Goal: Information Seeking & Learning: Understand process/instructions

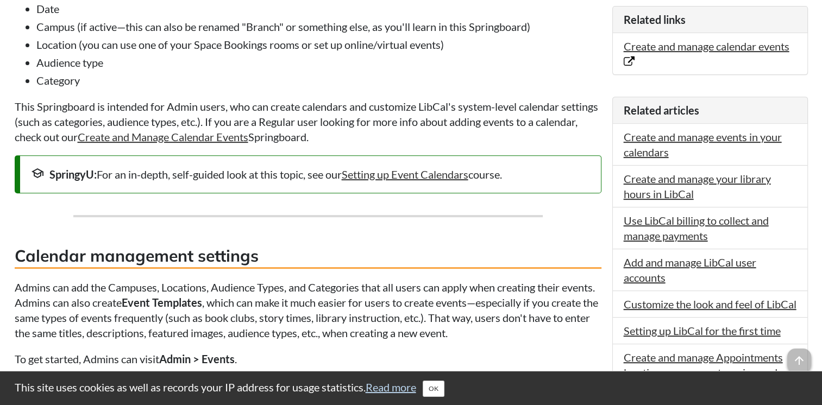
scroll to position [439, 0]
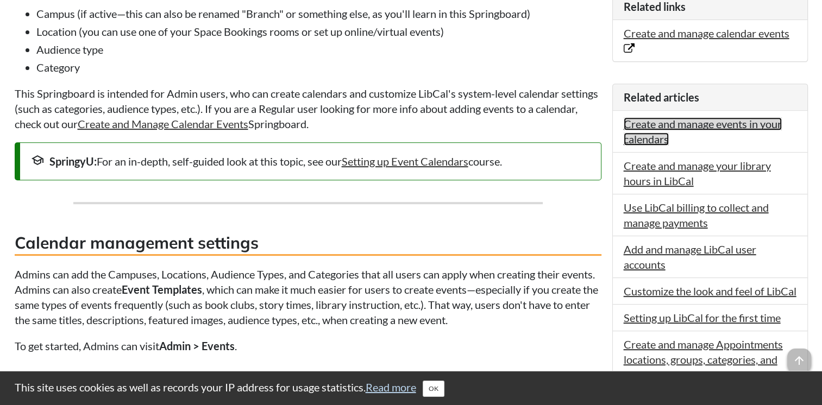
click at [670, 124] on link "Create and manage events in your calendars" at bounding box center [703, 131] width 158 height 28
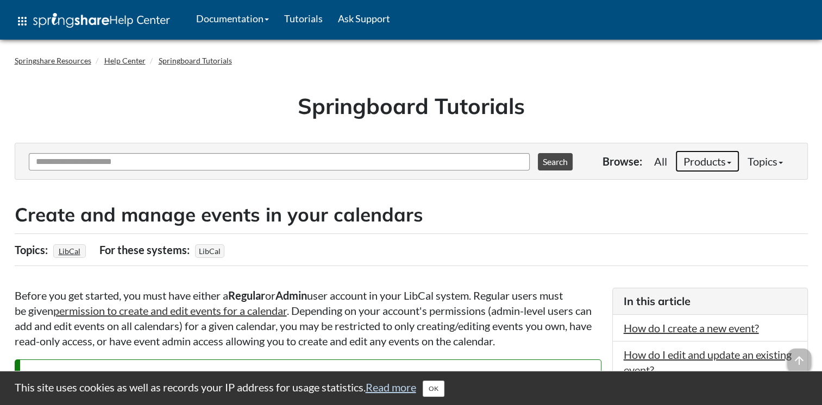
click at [724, 164] on link "Products" at bounding box center [708, 162] width 64 height 22
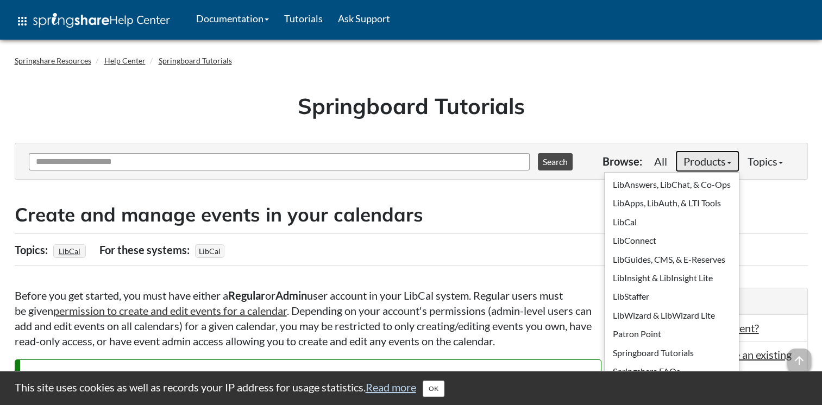
click at [724, 164] on link "Products" at bounding box center [708, 162] width 64 height 22
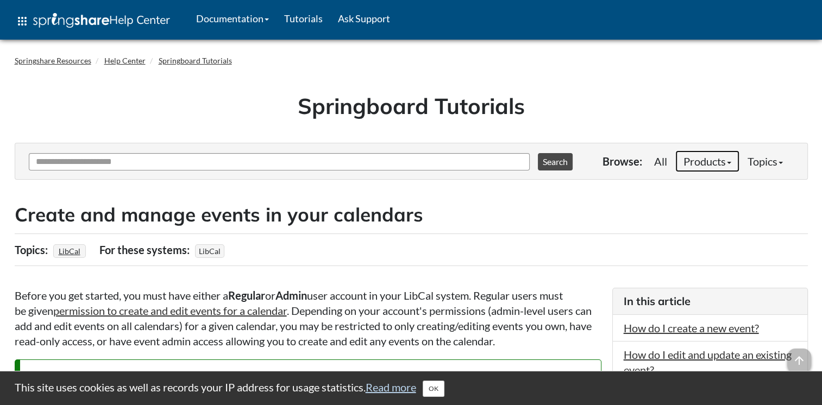
click at [724, 164] on link "Products" at bounding box center [708, 162] width 64 height 22
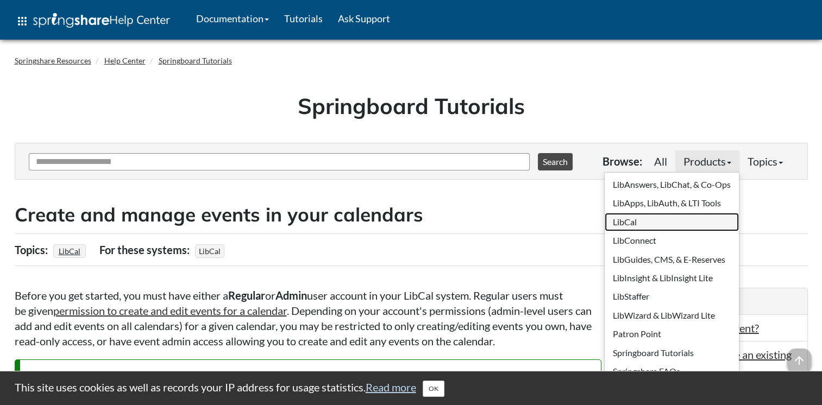
click at [635, 227] on link "LibCal" at bounding box center [672, 222] width 134 height 18
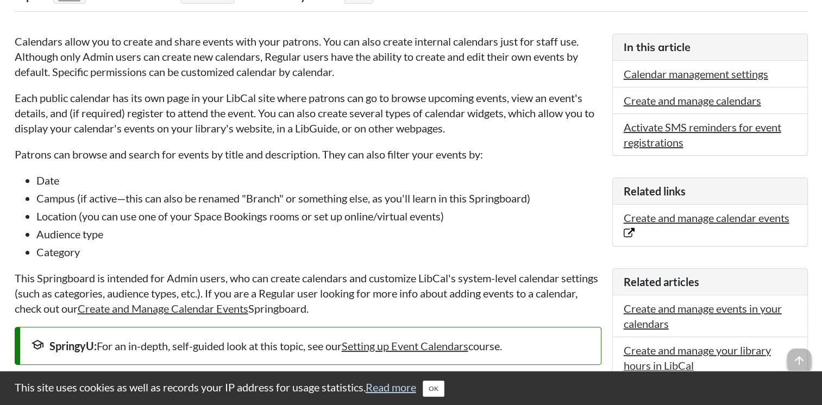
scroll to position [272, 0]
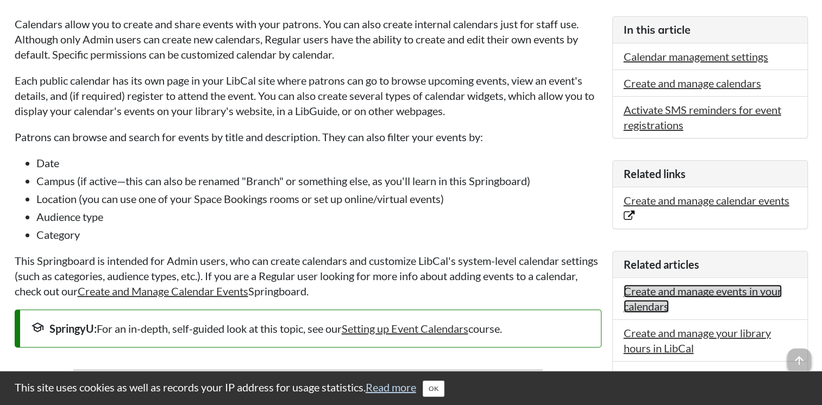
click at [657, 295] on link "Create and manage events in your calendars" at bounding box center [703, 299] width 158 height 28
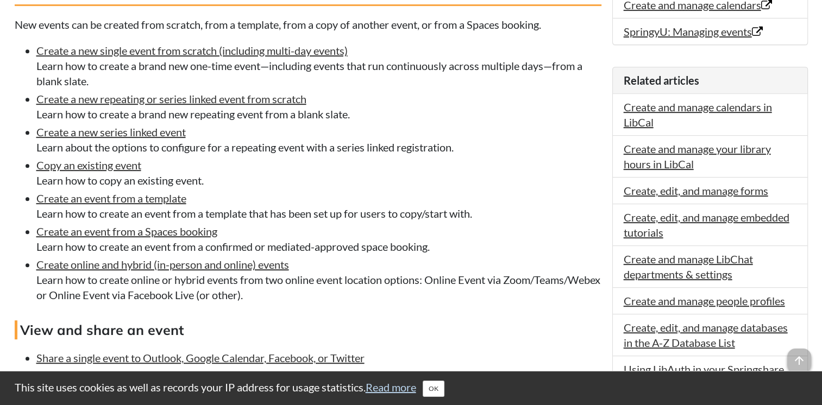
scroll to position [326, 0]
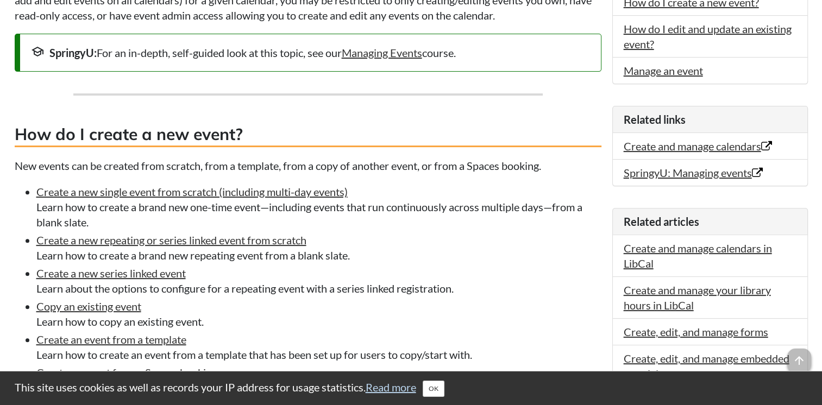
click at [482, 158] on p "New events can be created from scratch, from a template, from a copy of another…" at bounding box center [308, 165] width 587 height 15
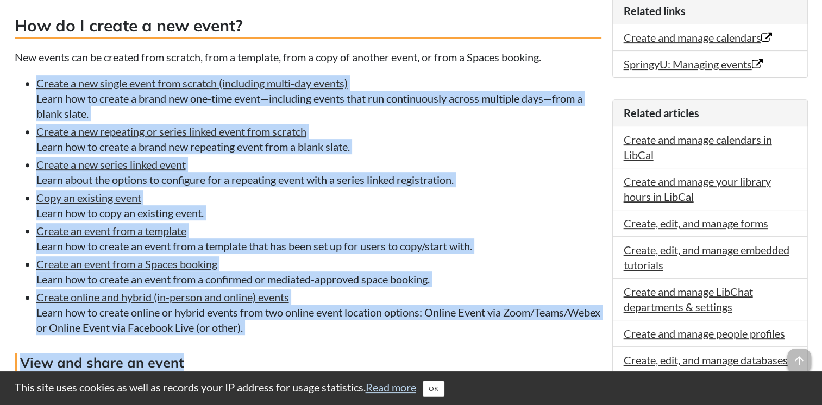
drag, startPoint x: 22, startPoint y: 79, endPoint x: 472, endPoint y: 337, distance: 518.3
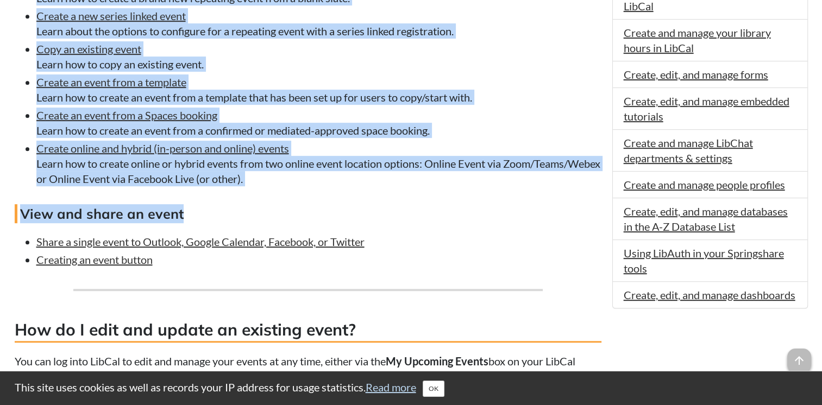
scroll to position [543, 0]
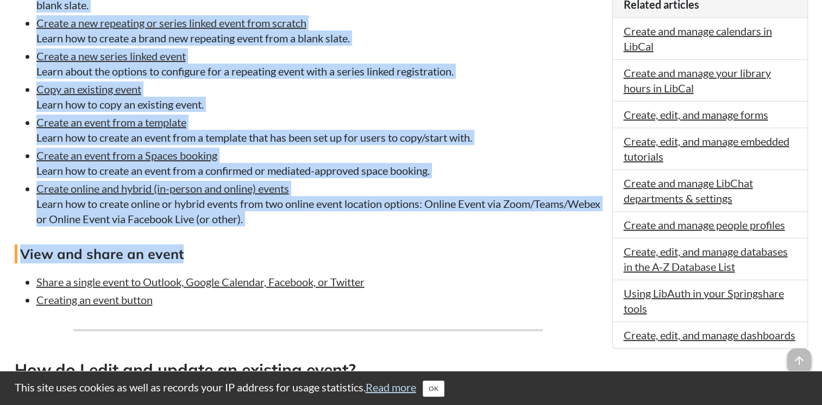
click at [375, 232] on div "Before you get started, you must have either a Regular or Admin user account in…" at bounding box center [308, 315] width 587 height 1140
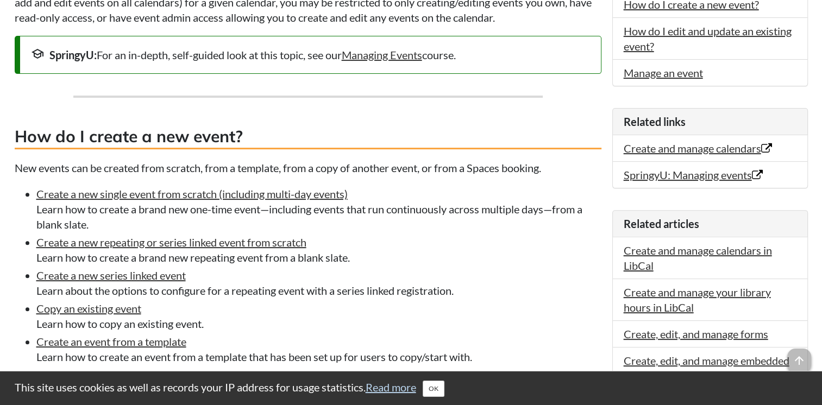
scroll to position [228, 0]
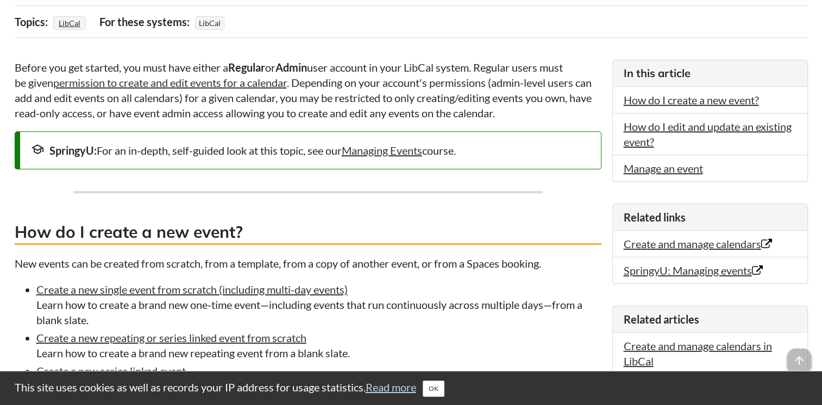
drag, startPoint x: 341, startPoint y: 223, endPoint x: 35, endPoint y: 291, distance: 312.8
click at [35, 291] on ul "Create a new single event from scratch (including multi-day events) Learn how t…" at bounding box center [308, 412] width 587 height 260
drag, startPoint x: 35, startPoint y: 291, endPoint x: 62, endPoint y: 305, distance: 30.9
copy ul "Create a new single event from scratch (including multi-day events) Learn how t…"
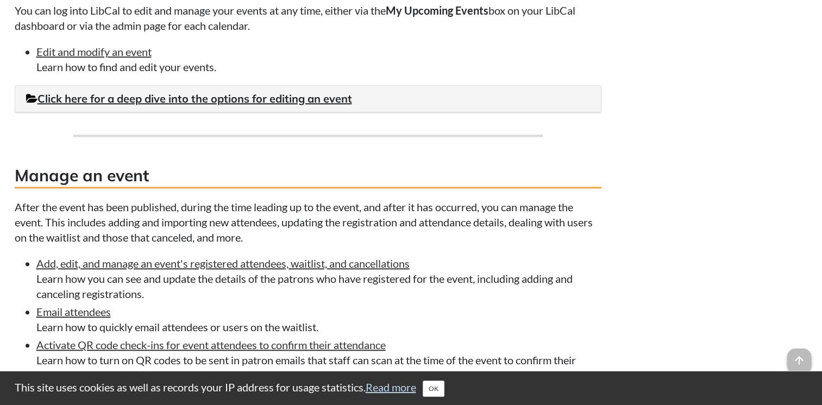
scroll to position [880, 0]
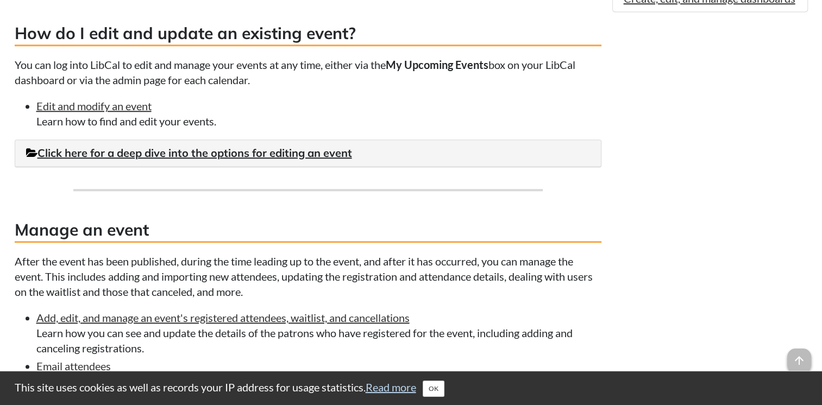
drag, startPoint x: 223, startPoint y: 123, endPoint x: 32, endPoint y: 110, distance: 191.2
click at [32, 110] on ul "Edit and modify an event Learn how to find and edit your events." at bounding box center [308, 113] width 587 height 30
drag, startPoint x: 32, startPoint y: 110, endPoint x: 50, endPoint y: 122, distance: 21.6
copy li "Edit and modify an event Learn how to find and edit your events."
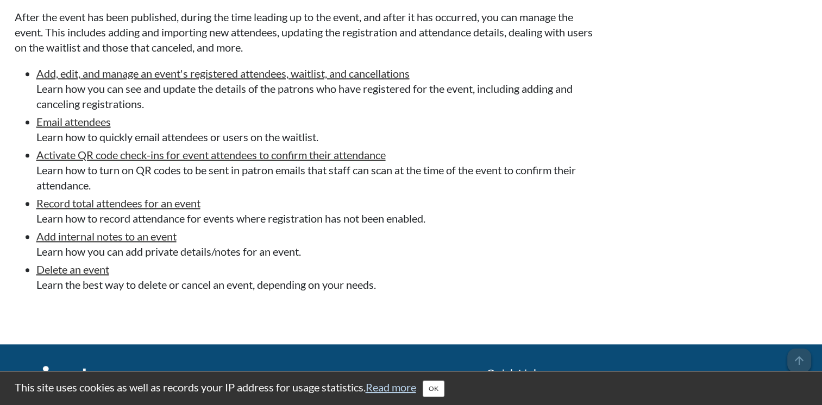
scroll to position [1152, 0]
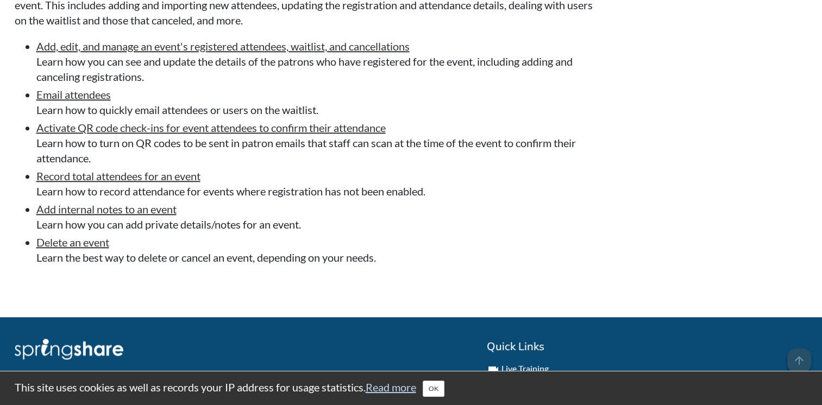
drag, startPoint x: 33, startPoint y: 43, endPoint x: 432, endPoint y: 259, distance: 453.5
click at [432, 259] on ul "Add, edit, and manage an event's registered attendees, waitlist, and cancellati…" at bounding box center [308, 152] width 587 height 227
copy ul "Add, edit, and manage an event's registered attendees, waitlist, and cancellati…"
